Goal: Navigation & Orientation: Find specific page/section

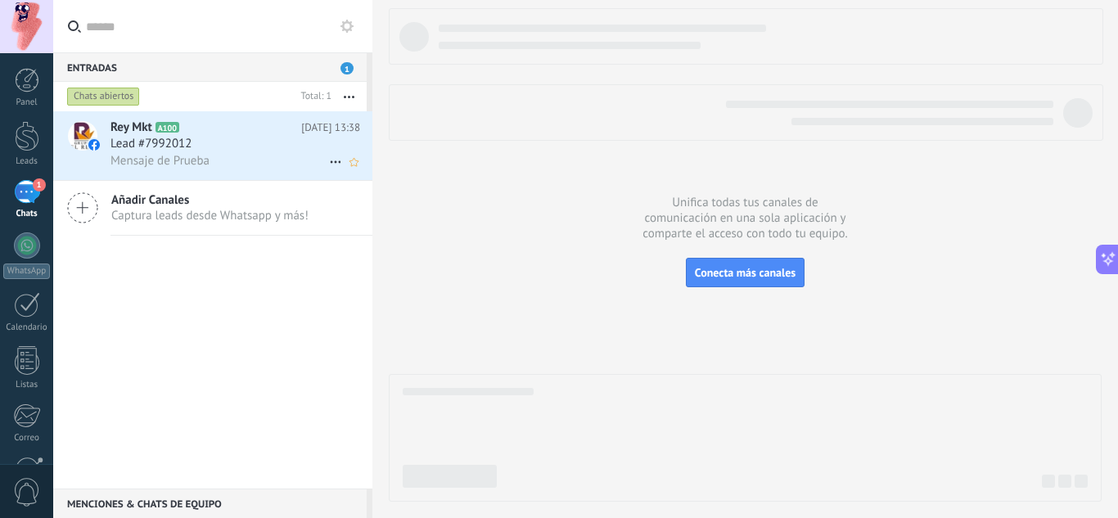
scroll to position [165, 0]
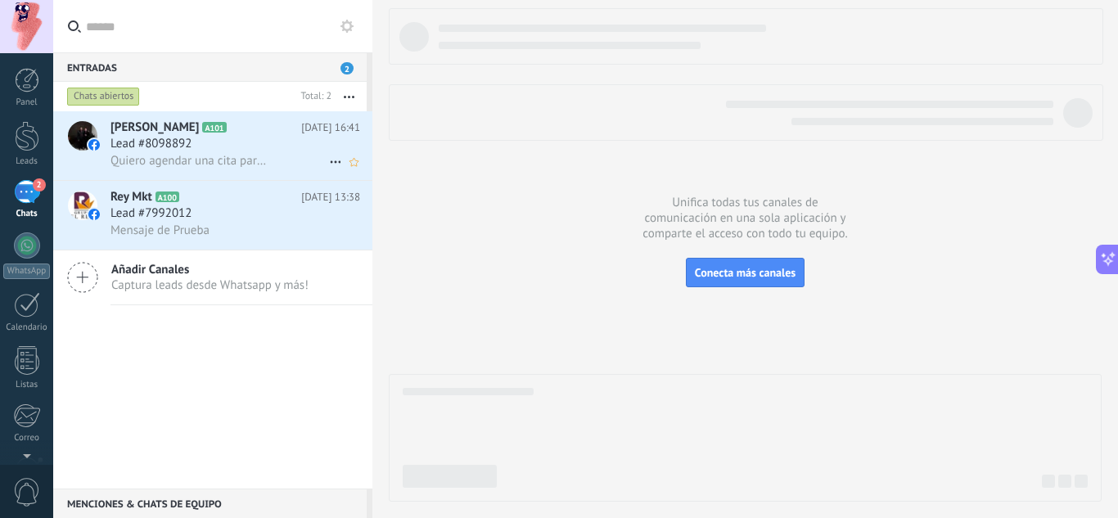
click at [272, 133] on h2 "Ricardo Tellez A101" at bounding box center [206, 128] width 191 height 16
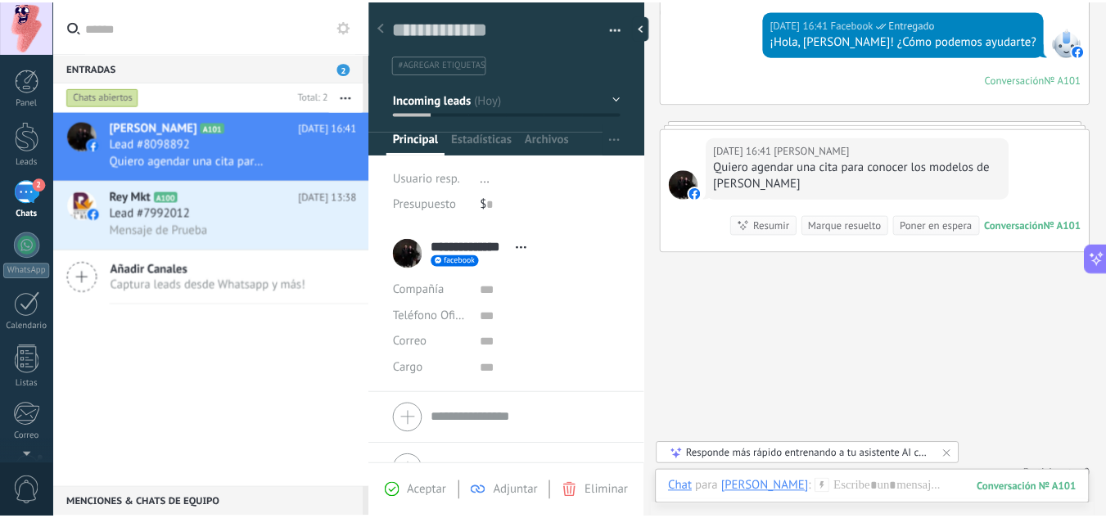
scroll to position [205, 0]
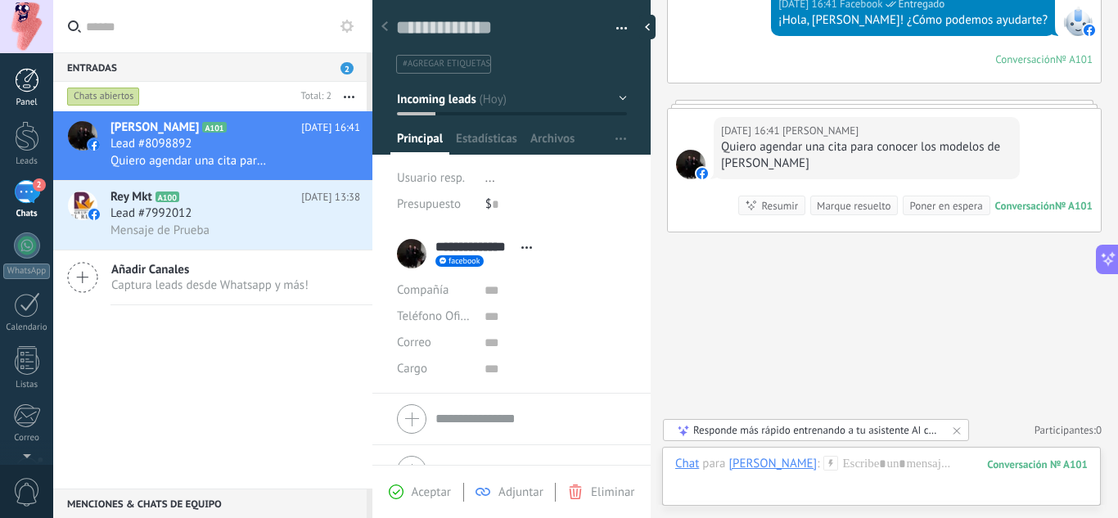
click at [21, 95] on link "Panel" at bounding box center [26, 88] width 53 height 40
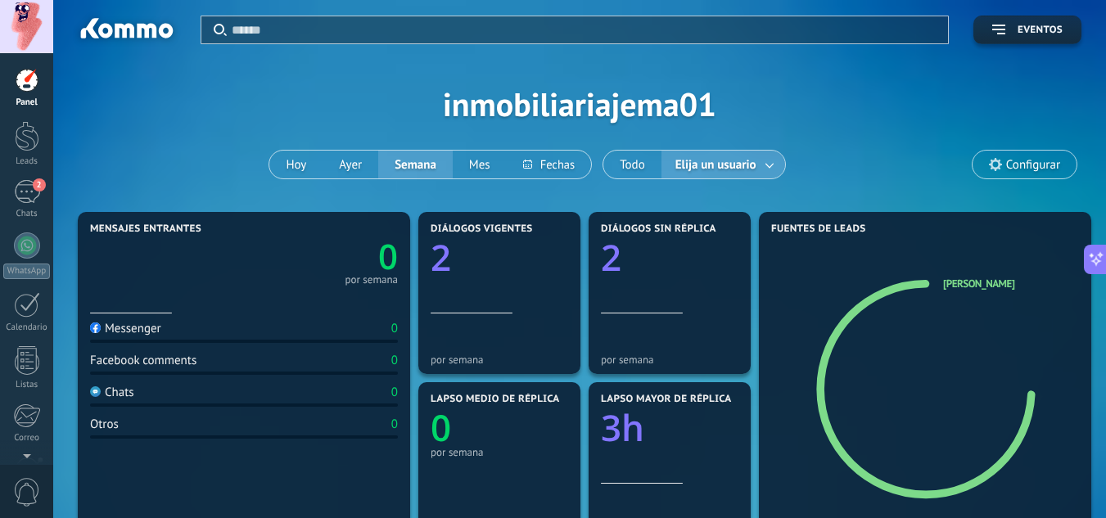
drag, startPoint x: 29, startPoint y: 193, endPoint x: 38, endPoint y: 220, distance: 28.5
click at [29, 193] on div "2" at bounding box center [27, 192] width 26 height 24
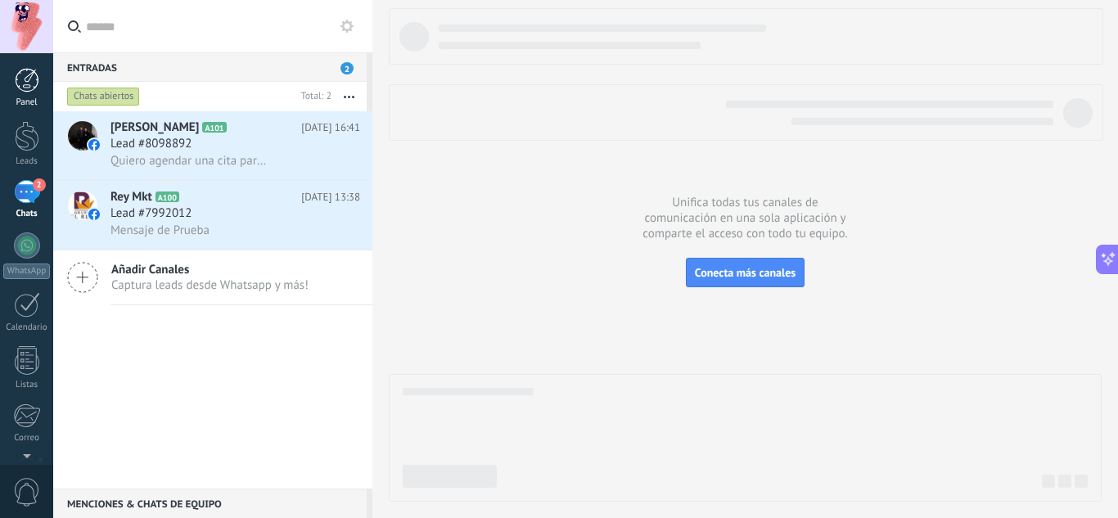
click at [33, 79] on div at bounding box center [27, 80] width 25 height 25
